Goal: Transaction & Acquisition: Subscribe to service/newsletter

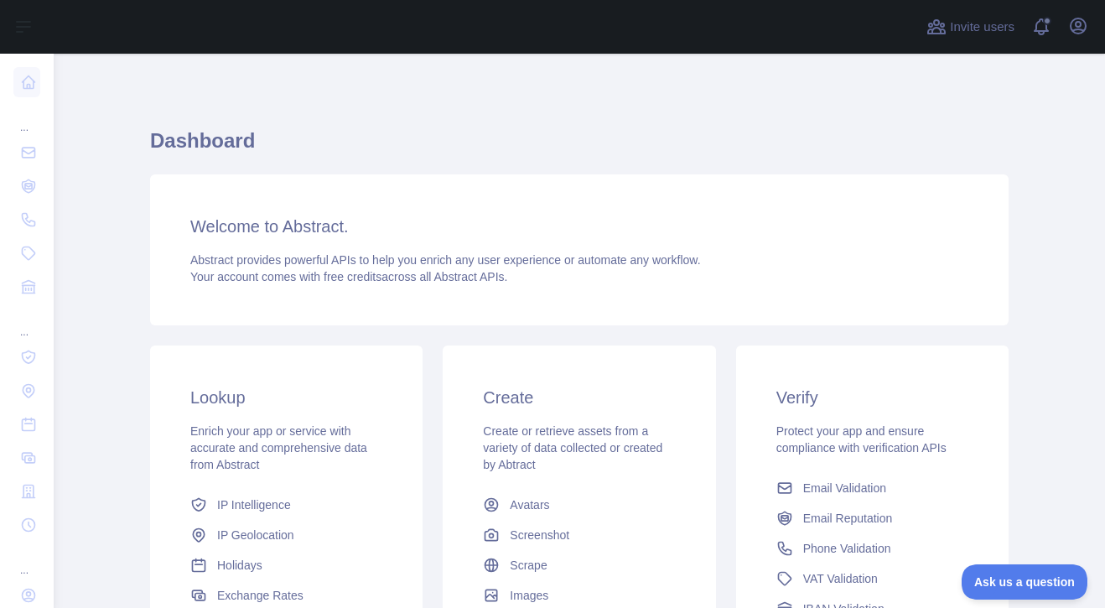
click at [1004, 414] on div "Verify Protect your app and ensure compliance with verification APIs Email Vali…" at bounding box center [872, 527] width 293 height 365
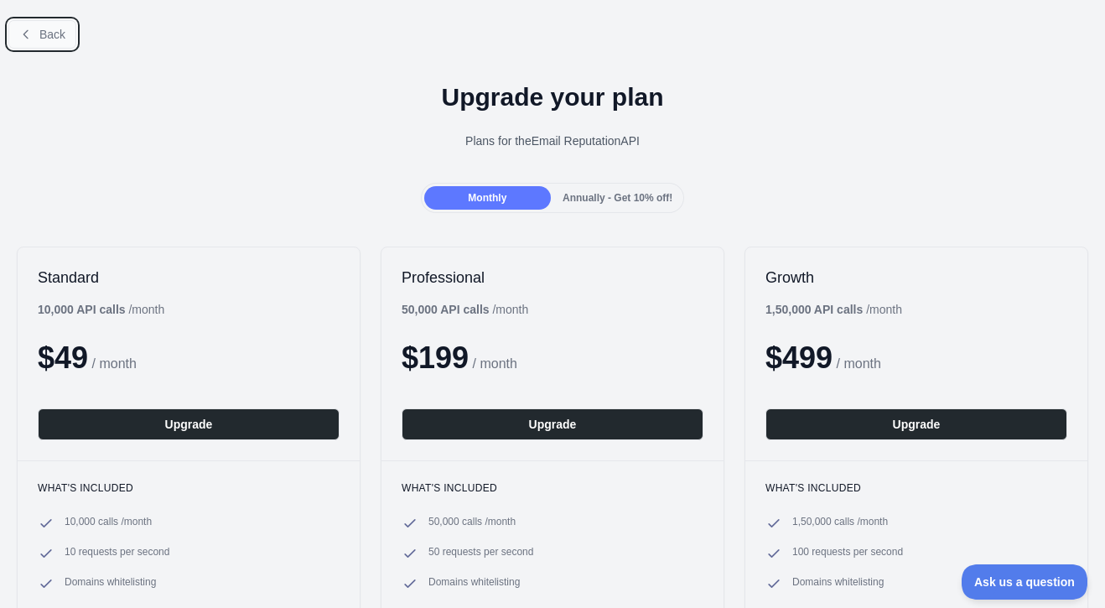
click at [63, 37] on span "Back" at bounding box center [52, 34] width 26 height 13
